Goal: Task Accomplishment & Management: Complete application form

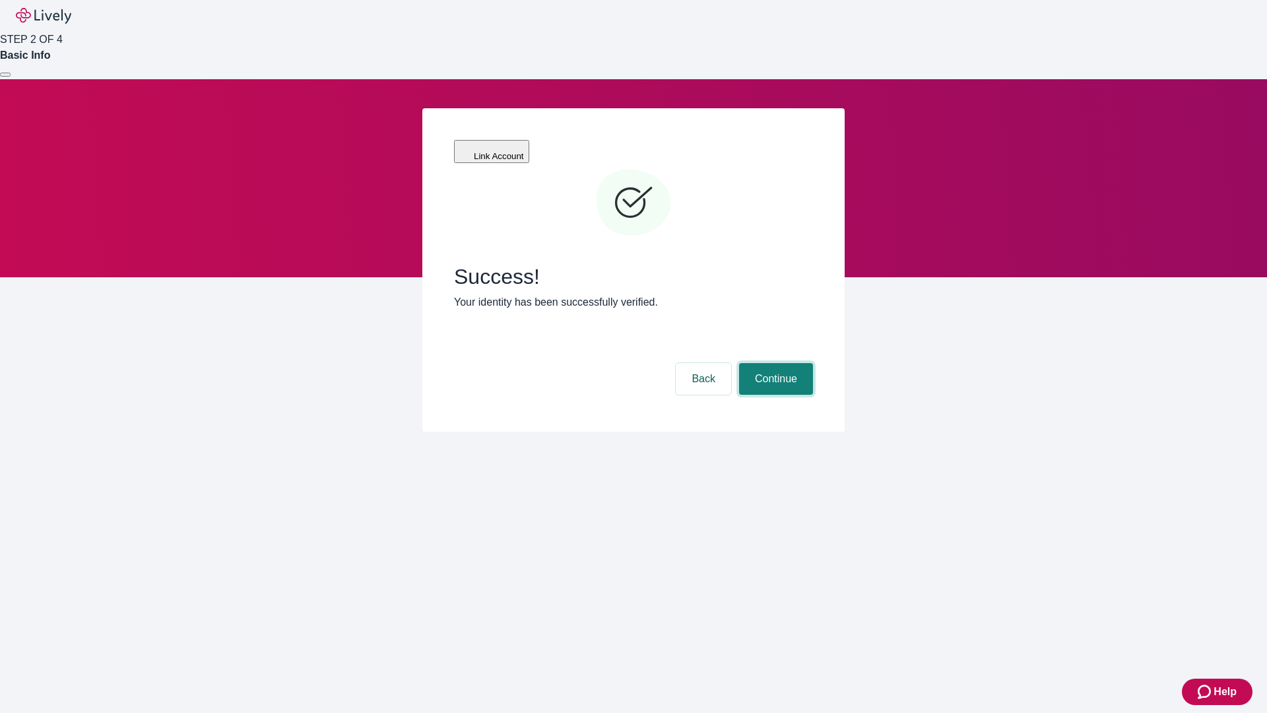
click at [774, 363] on button "Continue" at bounding box center [776, 379] width 74 height 32
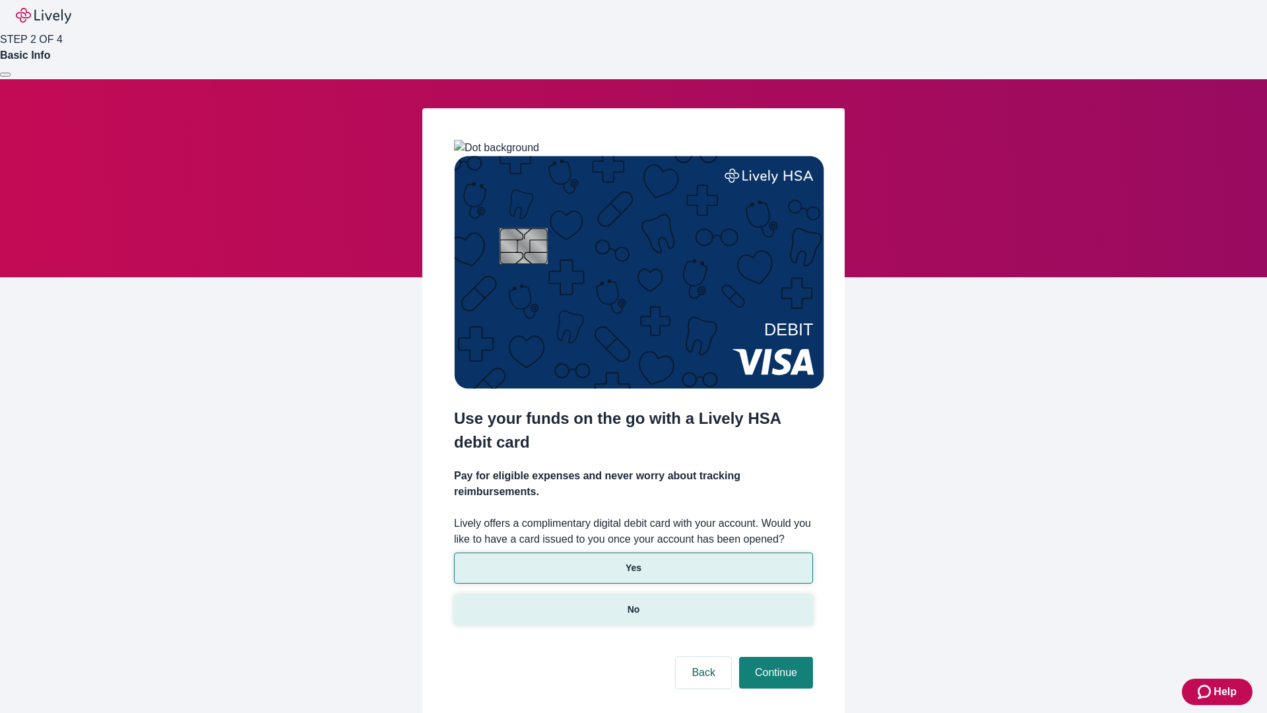
click at [633, 603] on p "No" at bounding box center [634, 610] width 13 height 14
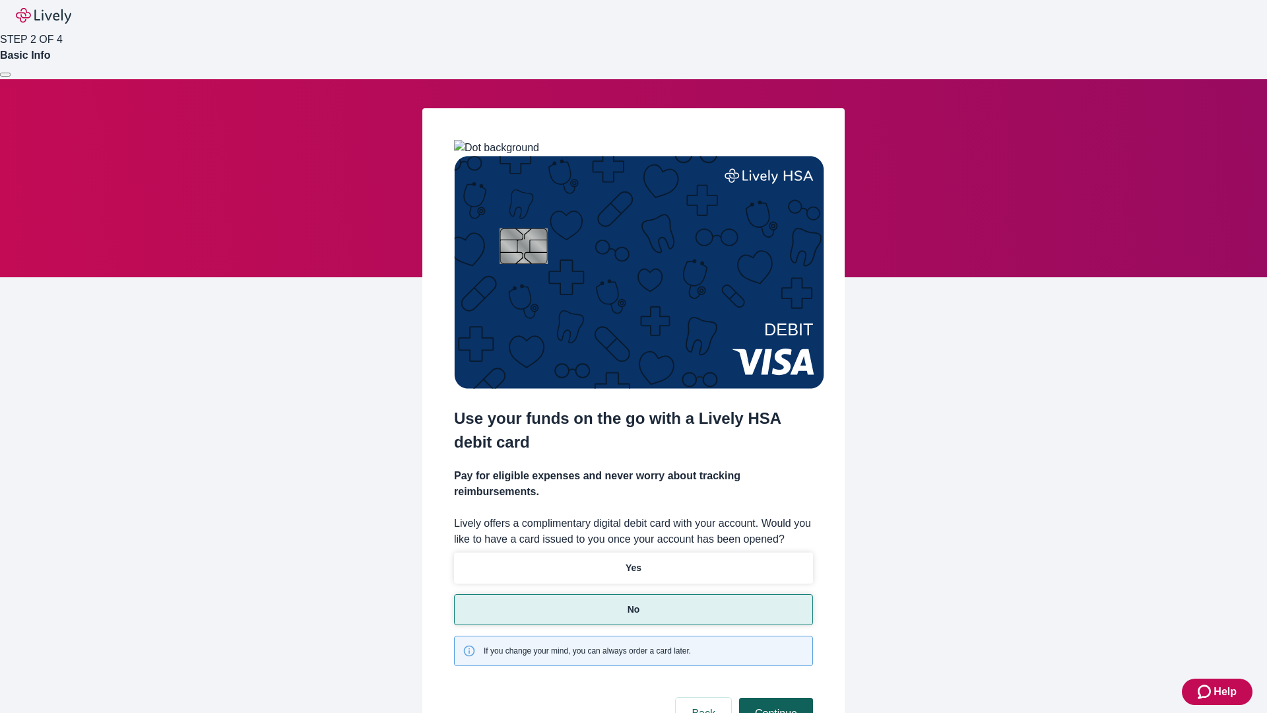
click at [774, 698] on button "Continue" at bounding box center [776, 714] width 74 height 32
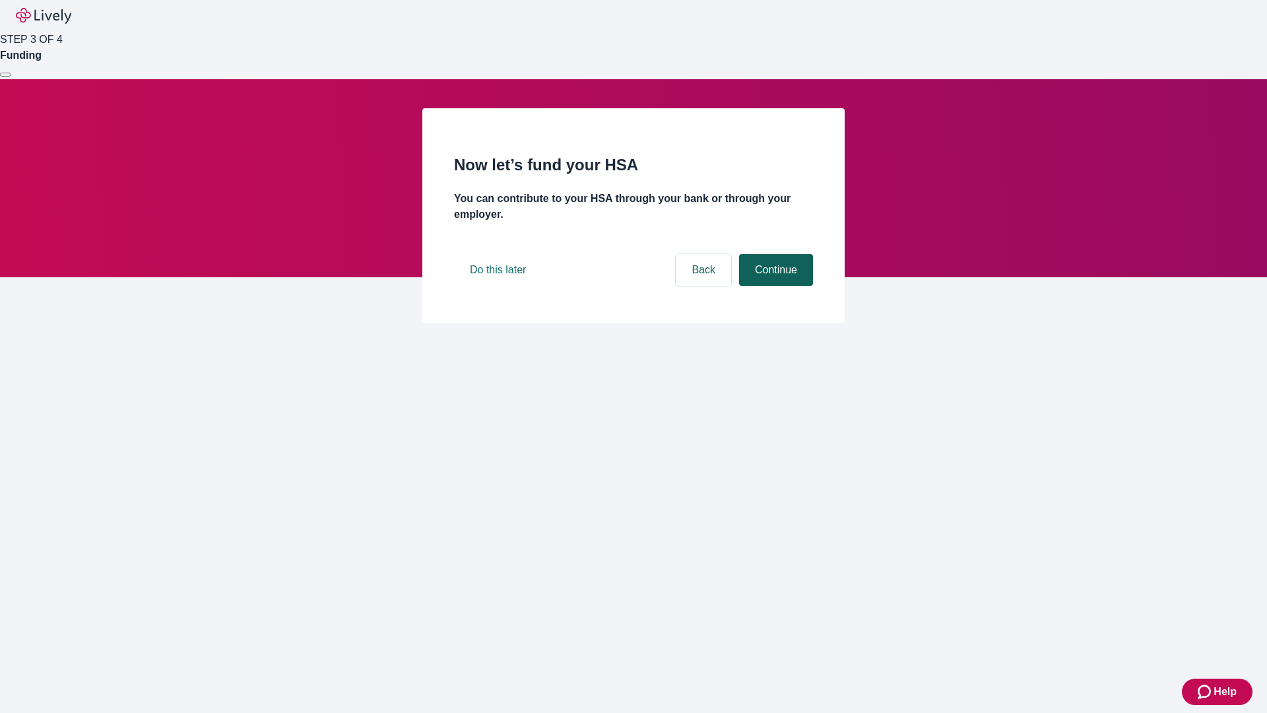
click at [774, 286] on button "Continue" at bounding box center [776, 270] width 74 height 32
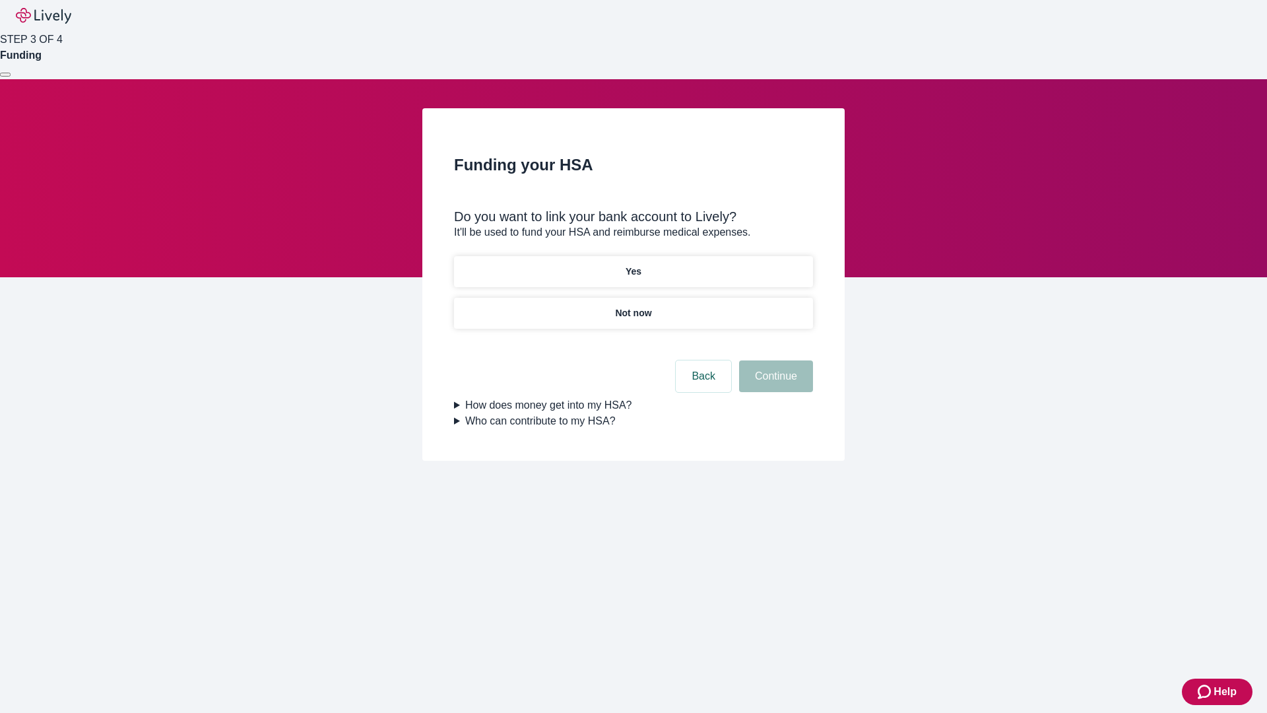
click at [633, 265] on p "Yes" at bounding box center [634, 272] width 16 height 14
click at [774, 360] on button "Continue" at bounding box center [776, 376] width 74 height 32
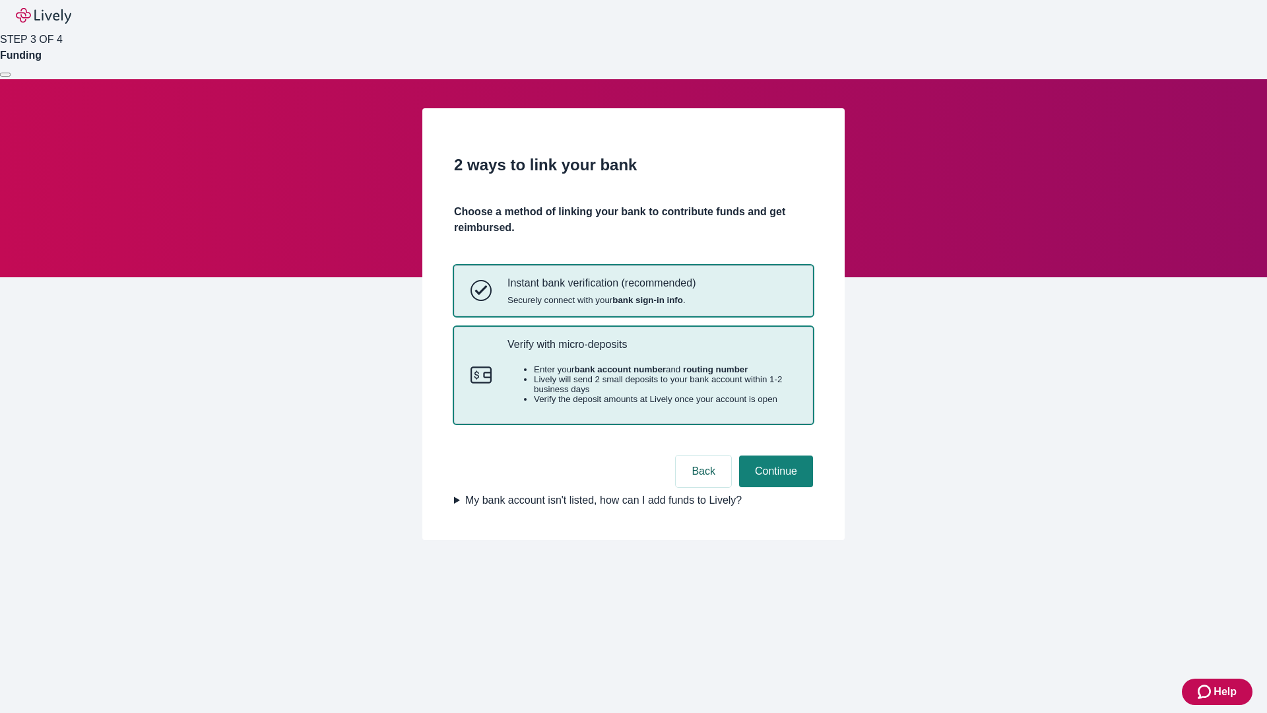
click at [651, 350] on p "Verify with micro-deposits" at bounding box center [652, 344] width 289 height 13
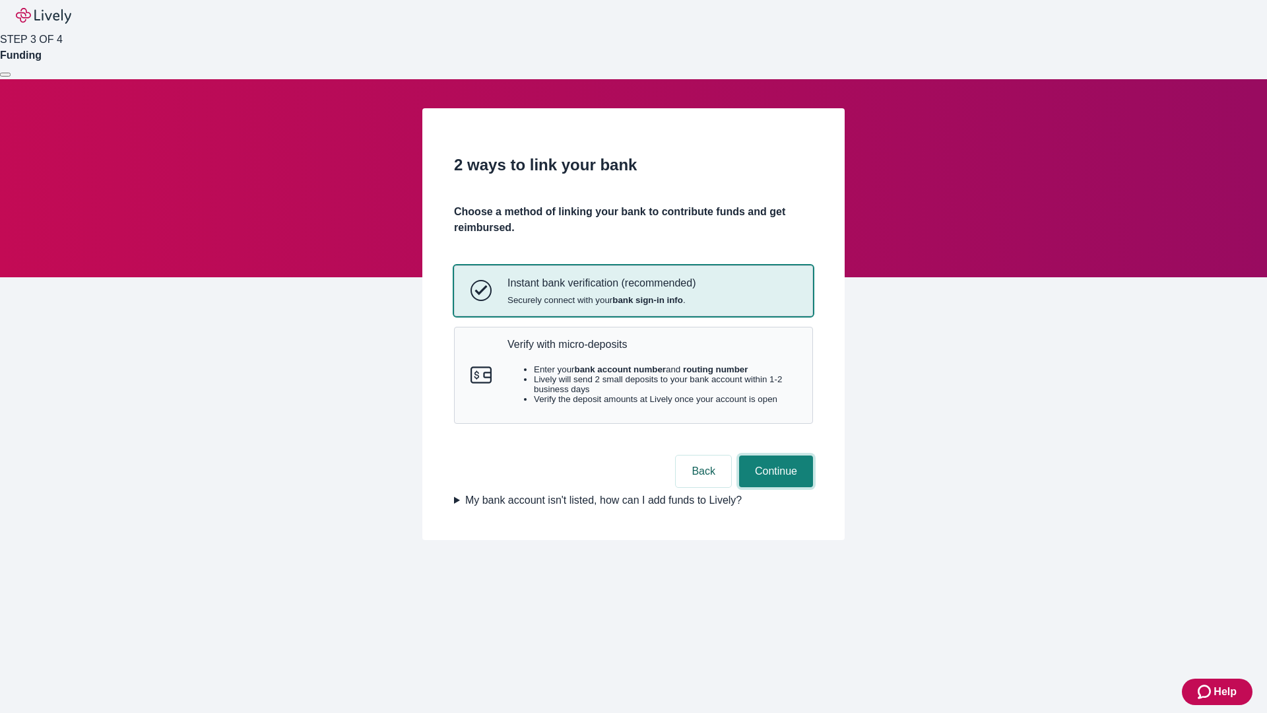
click at [774, 487] on button "Continue" at bounding box center [776, 471] width 74 height 32
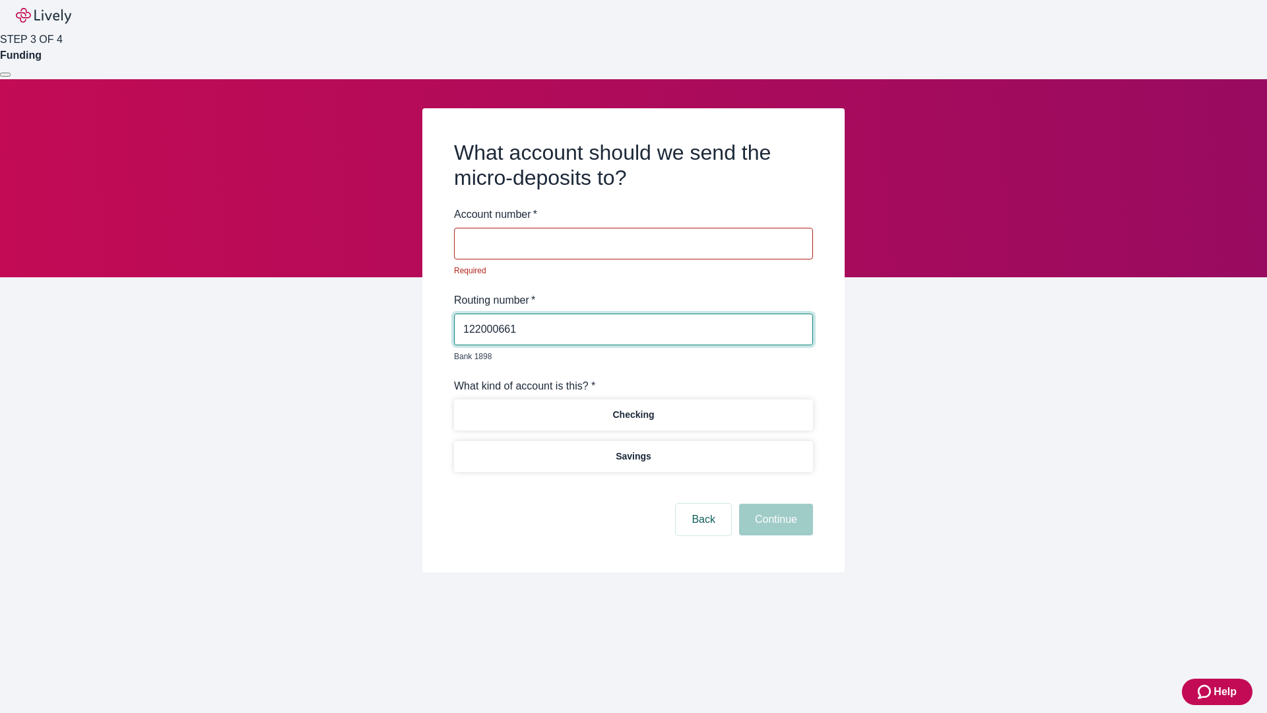
type input "122000661"
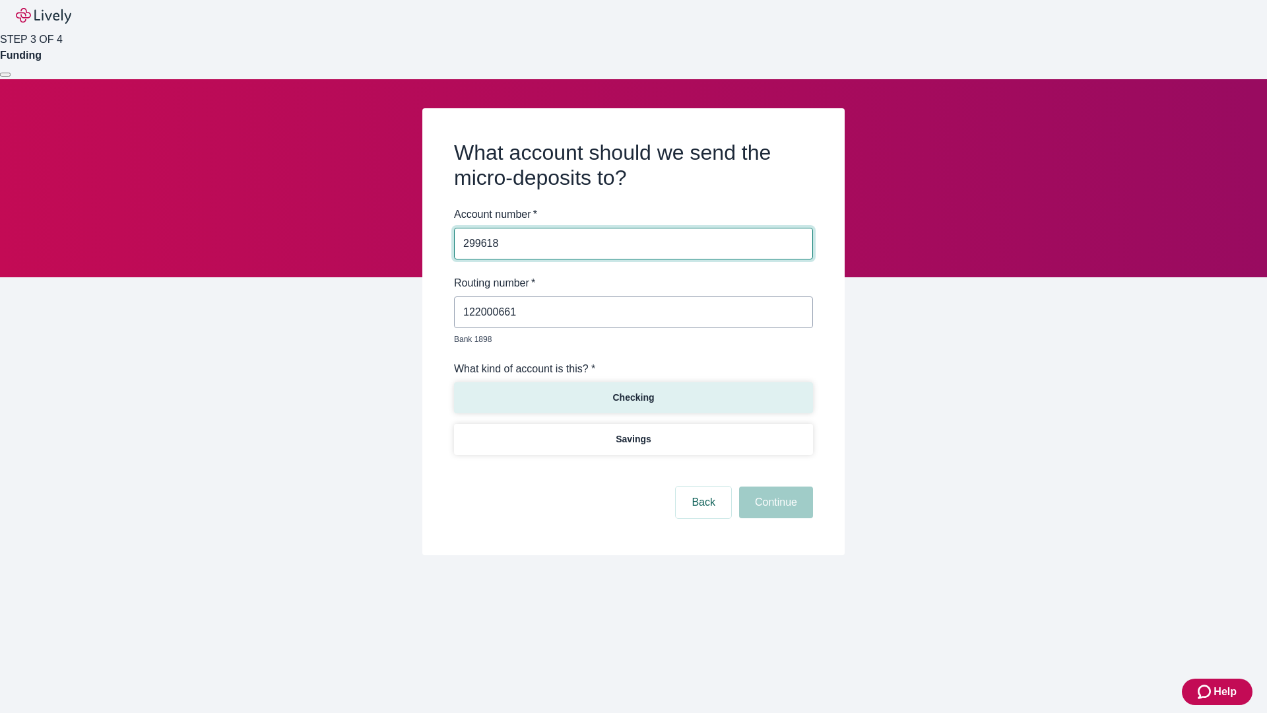
type input "299618"
click at [633, 391] on p "Checking" at bounding box center [634, 398] width 42 height 14
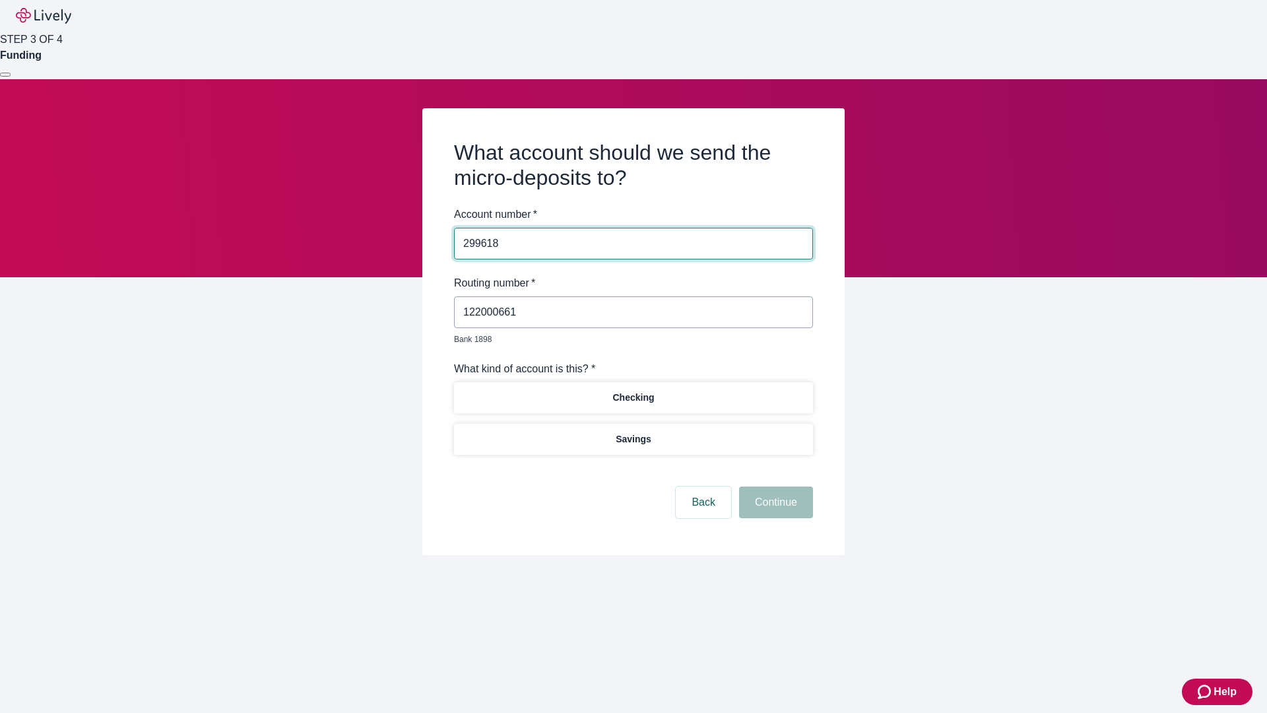
click at [774, 487] on button "Continue" at bounding box center [776, 502] width 74 height 32
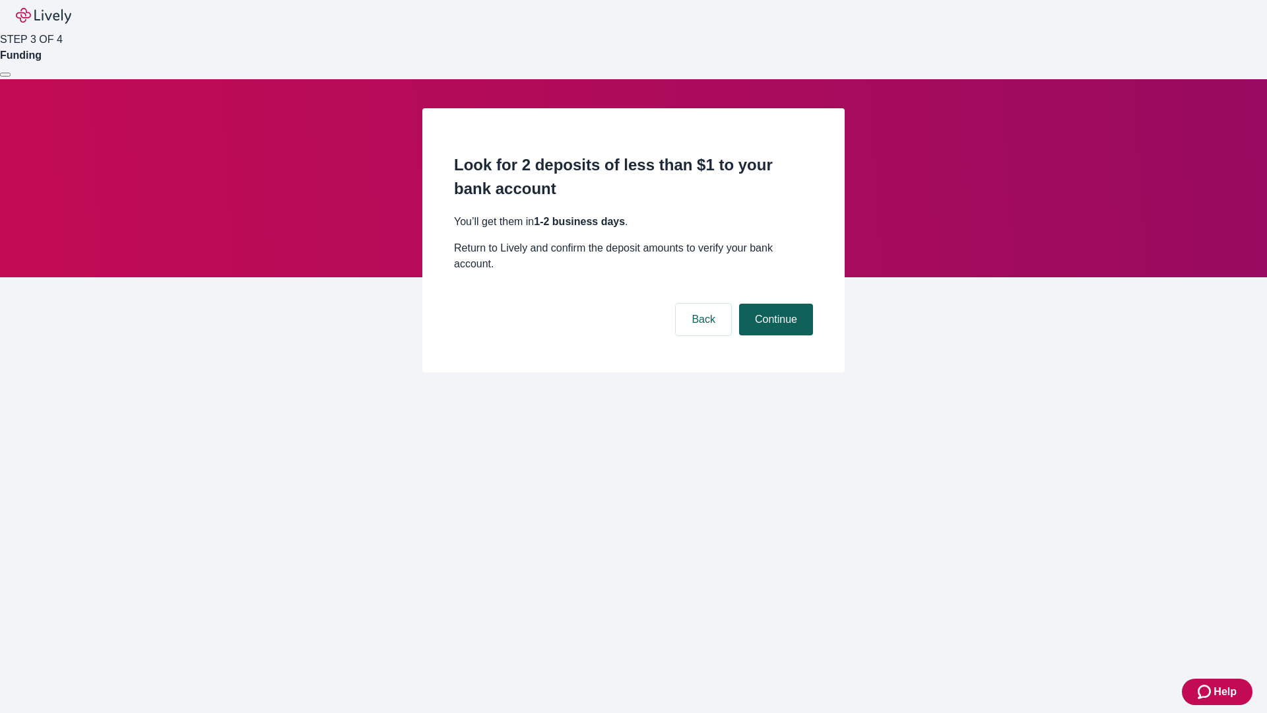
click at [774, 304] on button "Continue" at bounding box center [776, 320] width 74 height 32
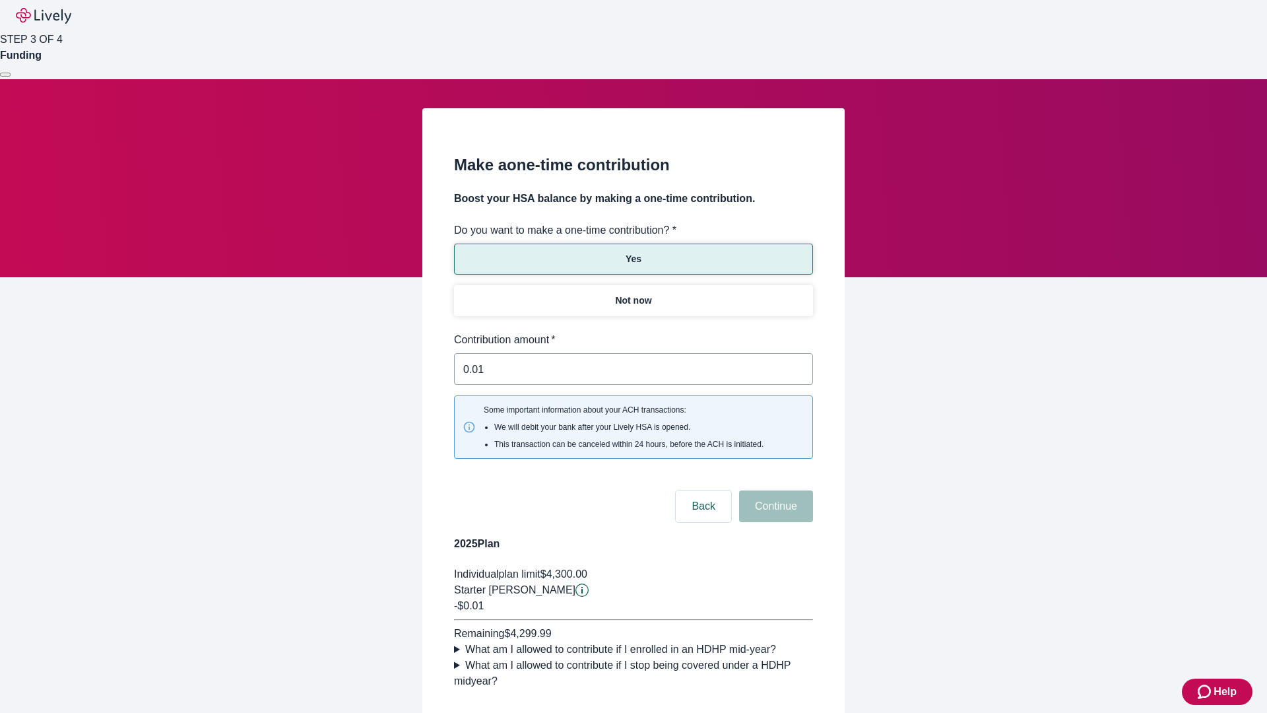
type input "0.01"
click at [774, 490] on button "Continue" at bounding box center [776, 506] width 74 height 32
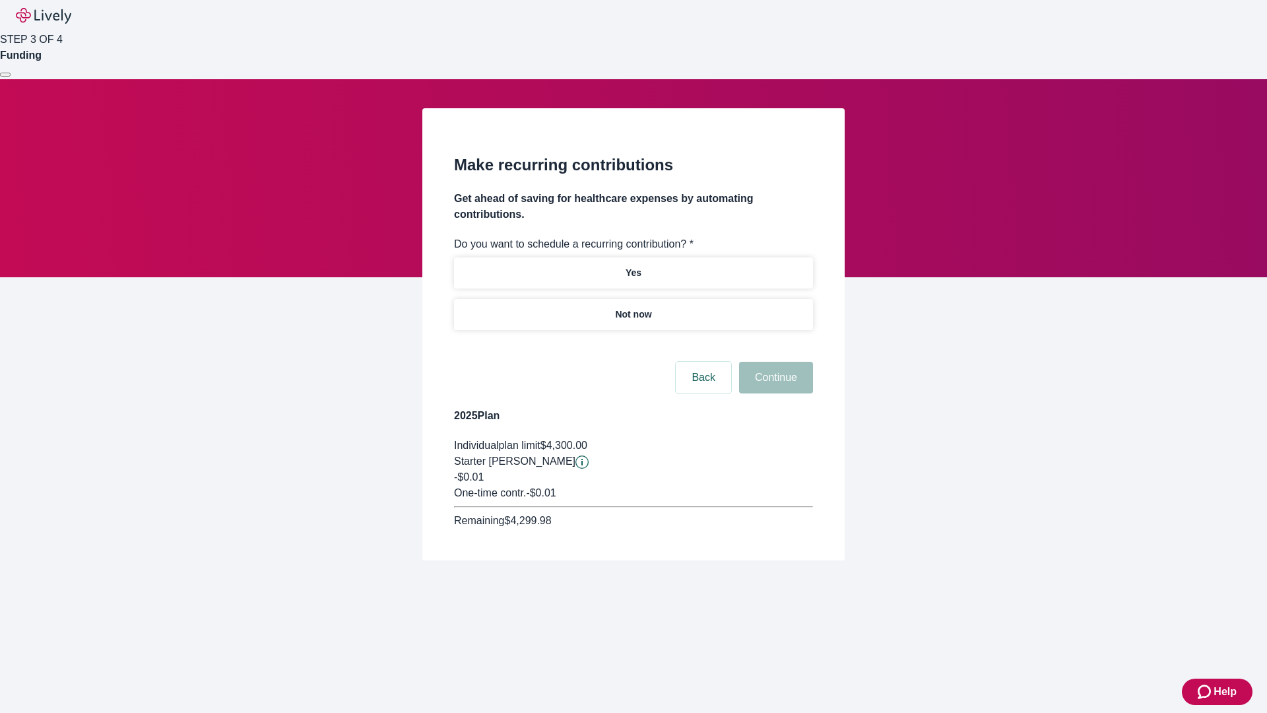
click at [633, 308] on p "Not now" at bounding box center [633, 315] width 36 height 14
click at [774, 362] on button "Continue" at bounding box center [776, 378] width 74 height 32
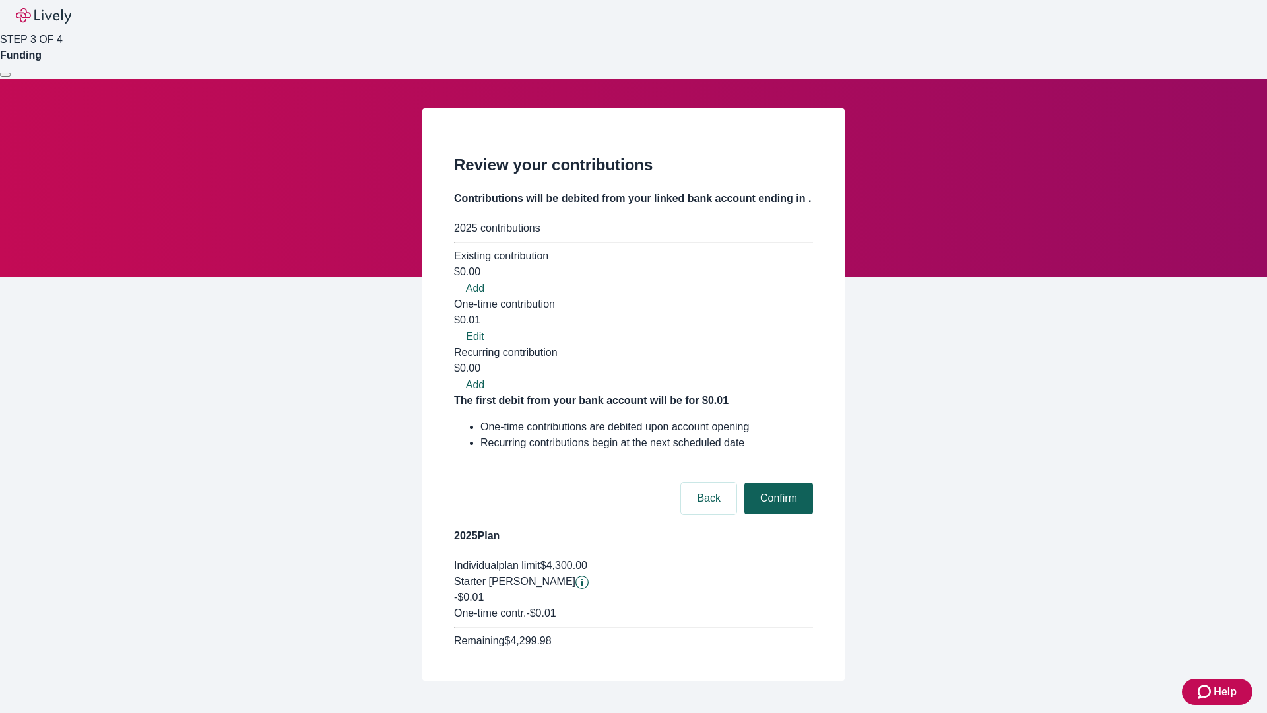
click at [777, 482] on button "Confirm" at bounding box center [779, 498] width 69 height 32
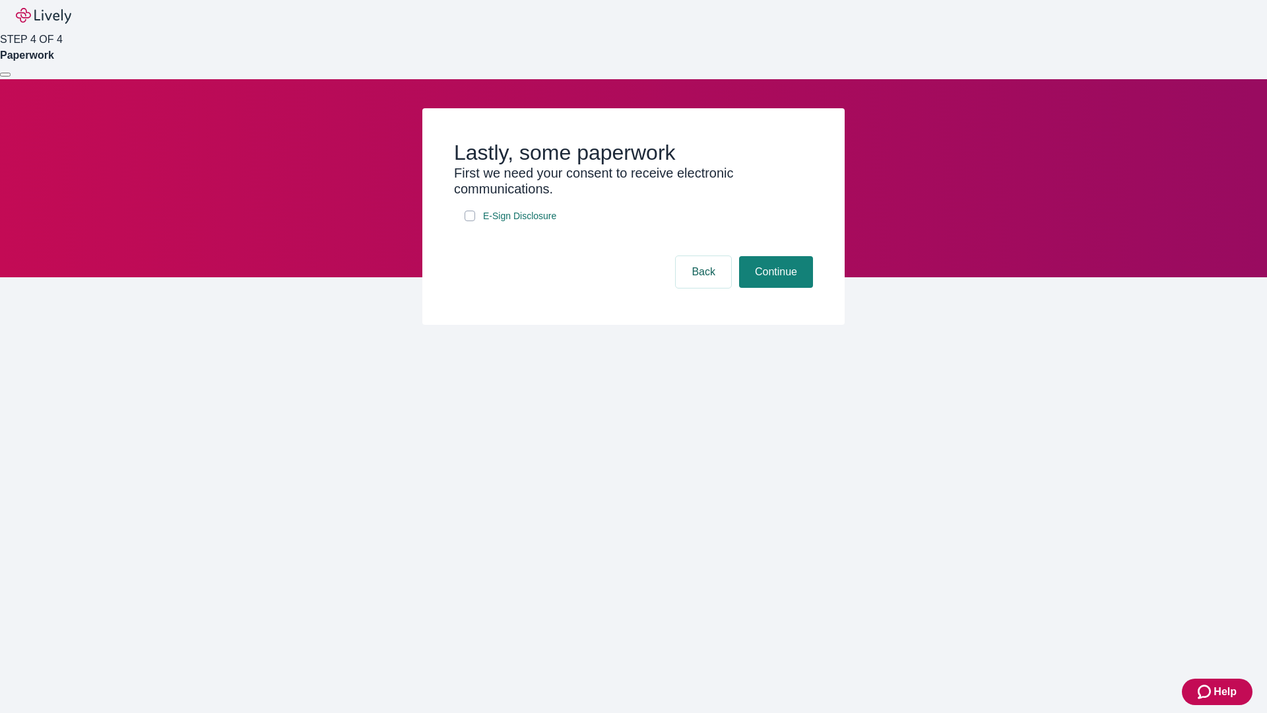
click at [470, 221] on input "E-Sign Disclosure" at bounding box center [470, 216] width 11 height 11
checkbox input "true"
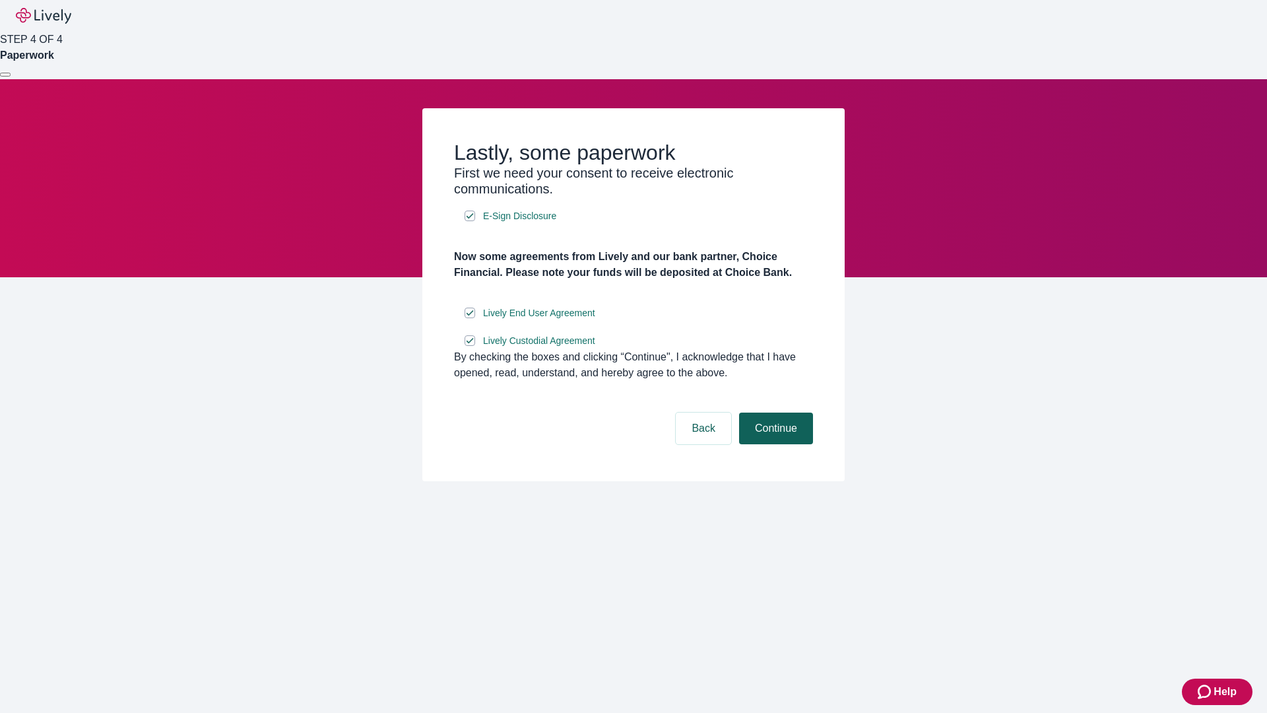
click at [774, 444] on button "Continue" at bounding box center [776, 429] width 74 height 32
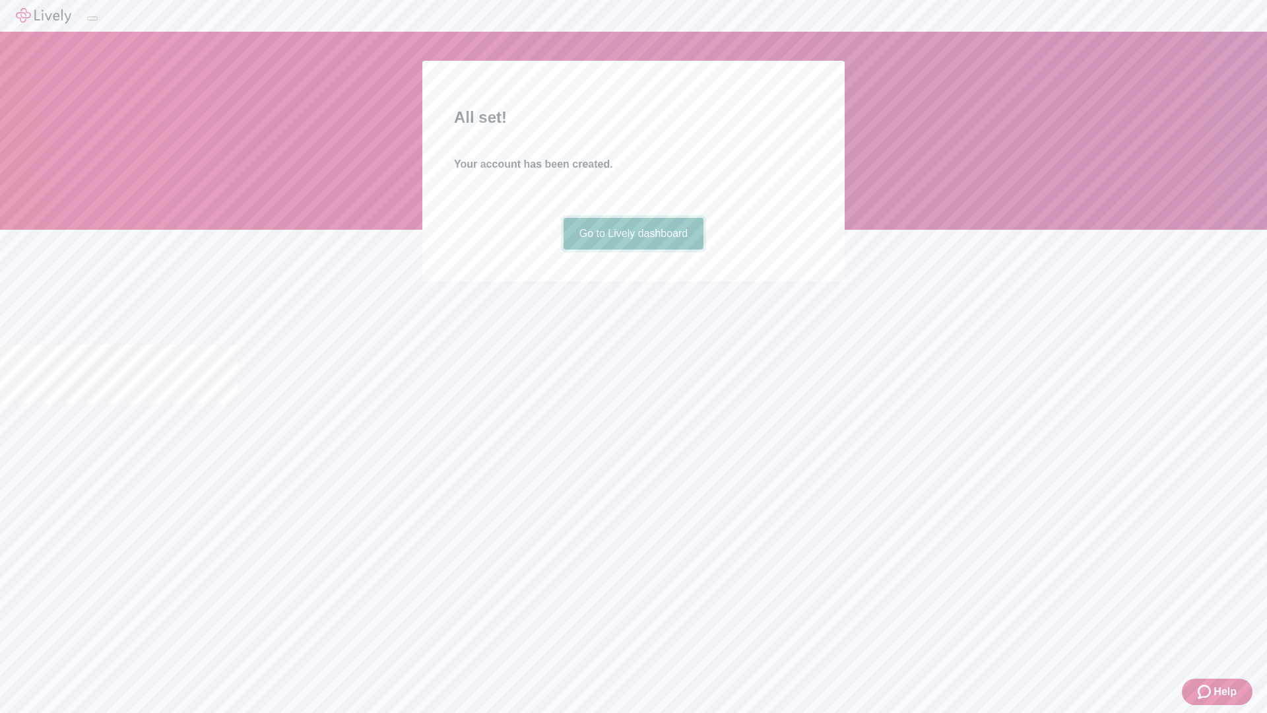
click at [633, 249] on link "Go to Lively dashboard" at bounding box center [634, 234] width 141 height 32
